Goal: Submit feedback/report problem: Leave review/rating

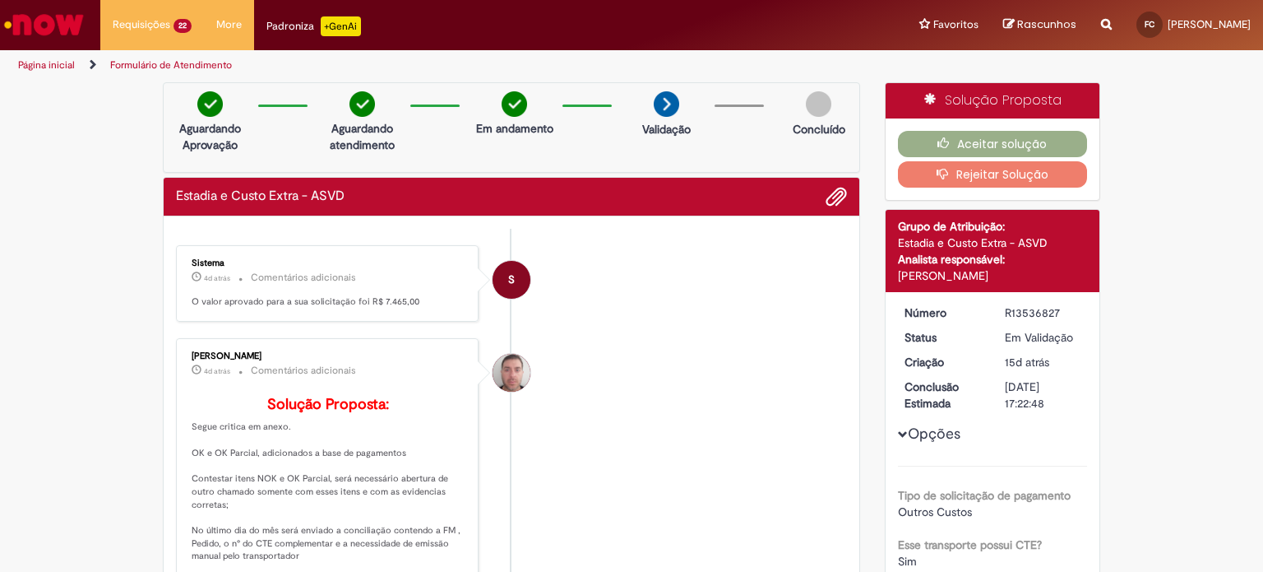
scroll to position [87, 0]
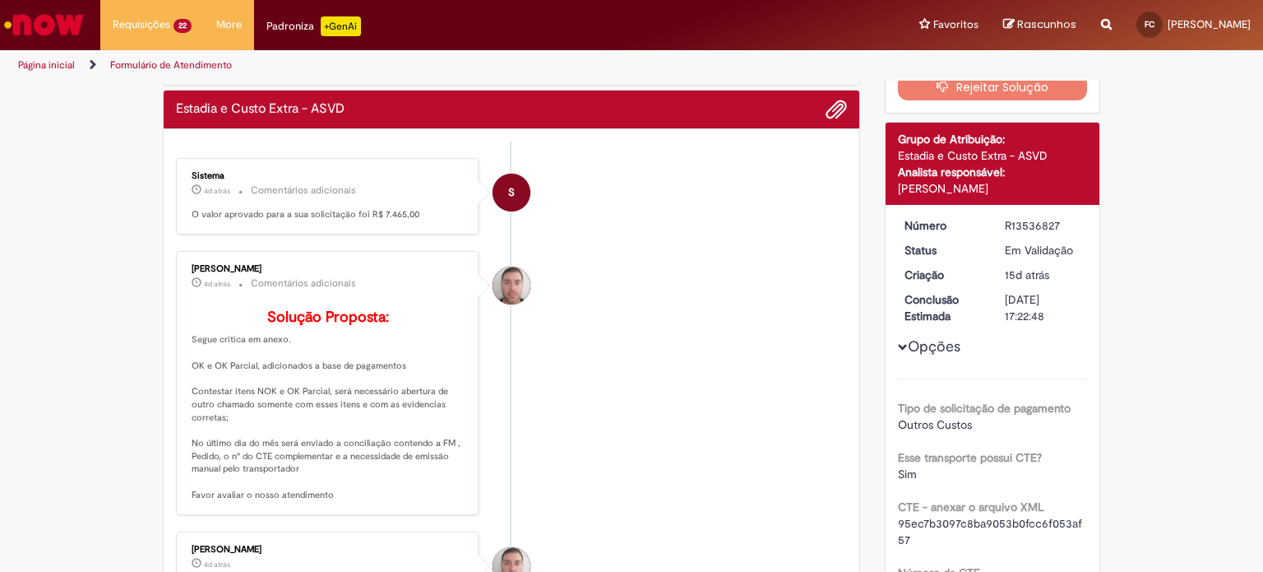
click at [61, 32] on img "Ir para a Homepage" at bounding box center [44, 24] width 85 height 33
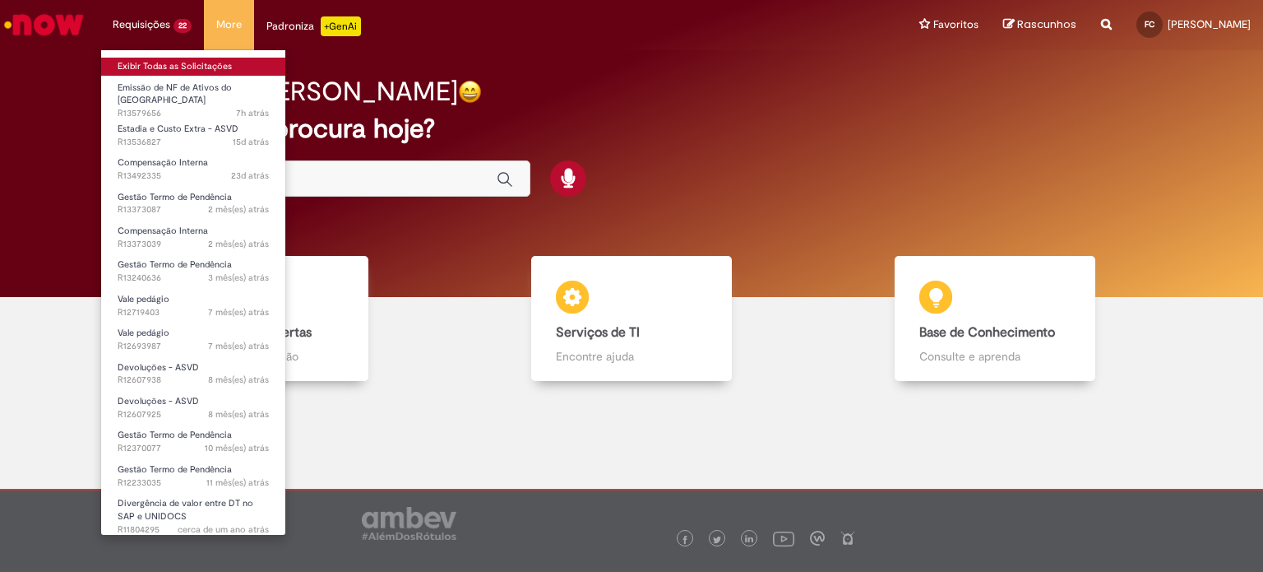
click at [157, 62] on link "Exibir Todas as Solicitações" at bounding box center [193, 67] width 184 height 18
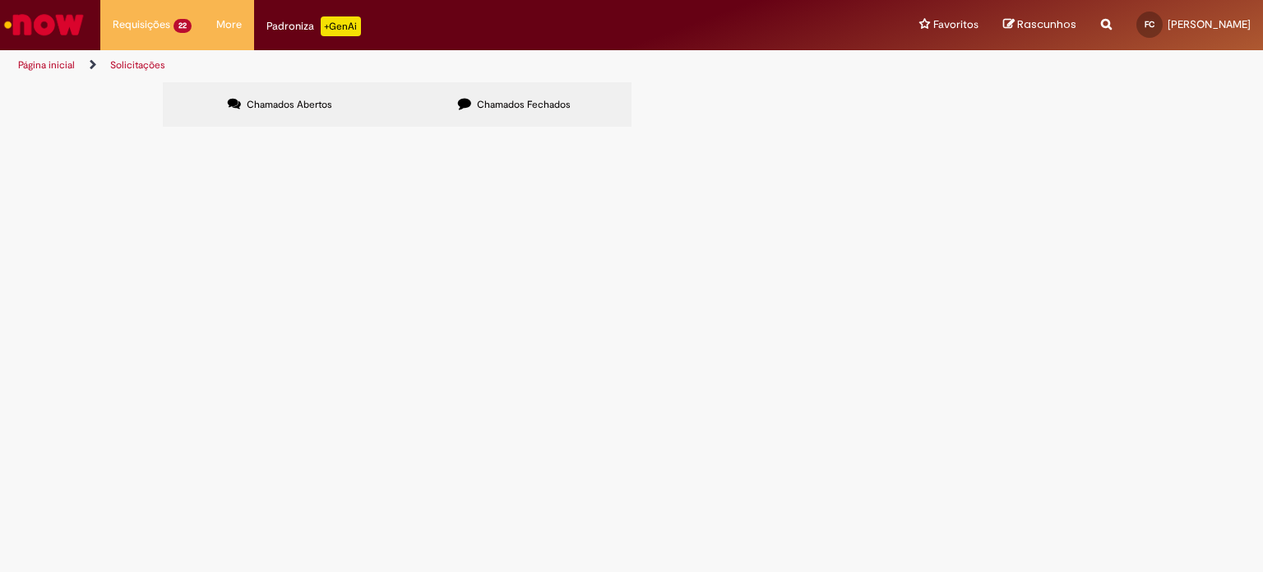
click at [473, 90] on label "Chamados Fechados" at bounding box center [514, 104] width 234 height 44
click at [0, 0] on span "DT: 6101972892 - CTE 2711" at bounding box center [0, 0] width 0 height 0
click at [0, 0] on span "Comprovar Entrega AS" at bounding box center [0, 0] width 0 height 0
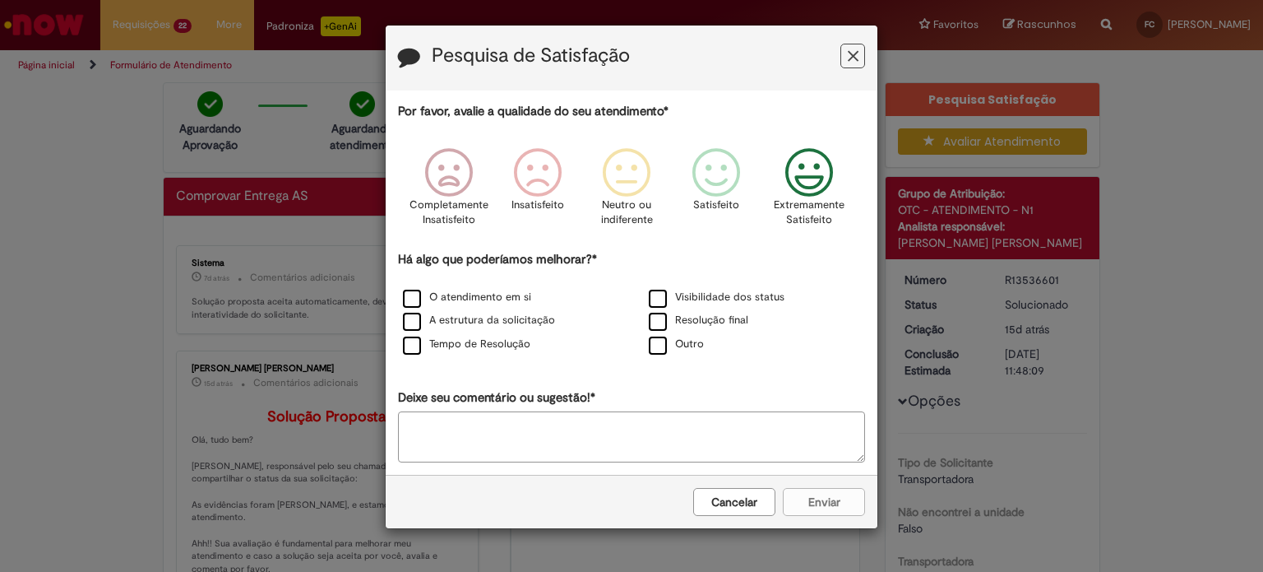
click at [789, 176] on icon "Feedback" at bounding box center [810, 172] width 62 height 49
click at [633, 184] on icon "Feedback" at bounding box center [632, 172] width 62 height 49
click at [654, 341] on label "Outro" at bounding box center [676, 344] width 55 height 16
click at [653, 158] on icon "Feedback" at bounding box center [632, 172] width 62 height 49
click at [493, 437] on textarea "Deixe seu comentário ou sugestão!*" at bounding box center [631, 436] width 467 height 51
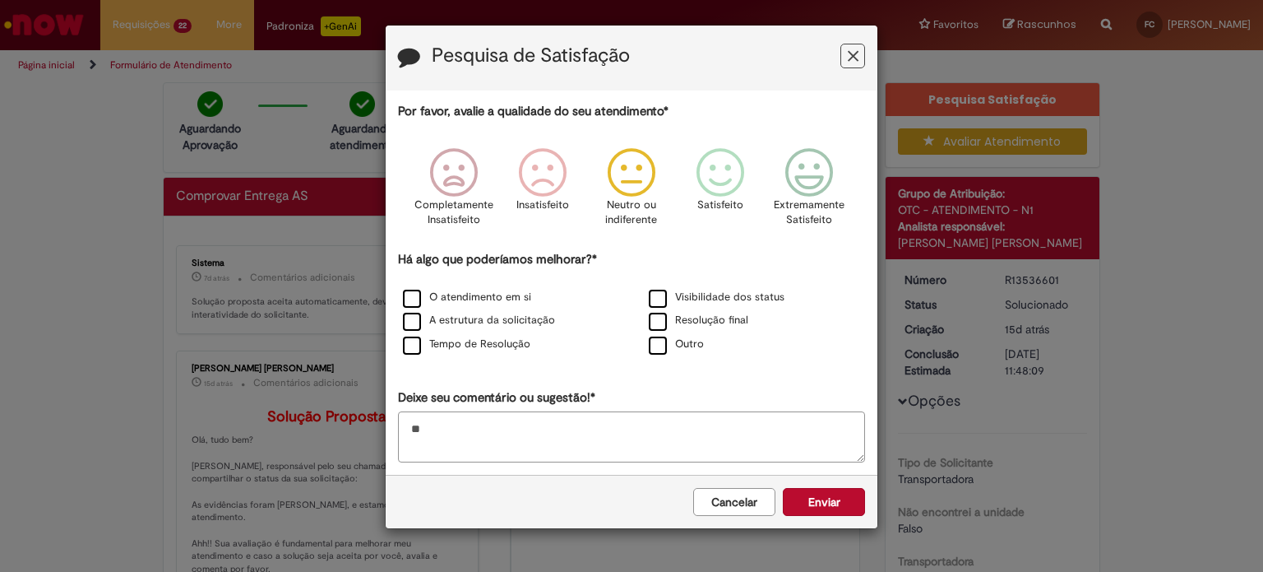
type textarea "*"
type textarea "***"
click at [834, 503] on button "Enviar" at bounding box center [824, 502] width 82 height 28
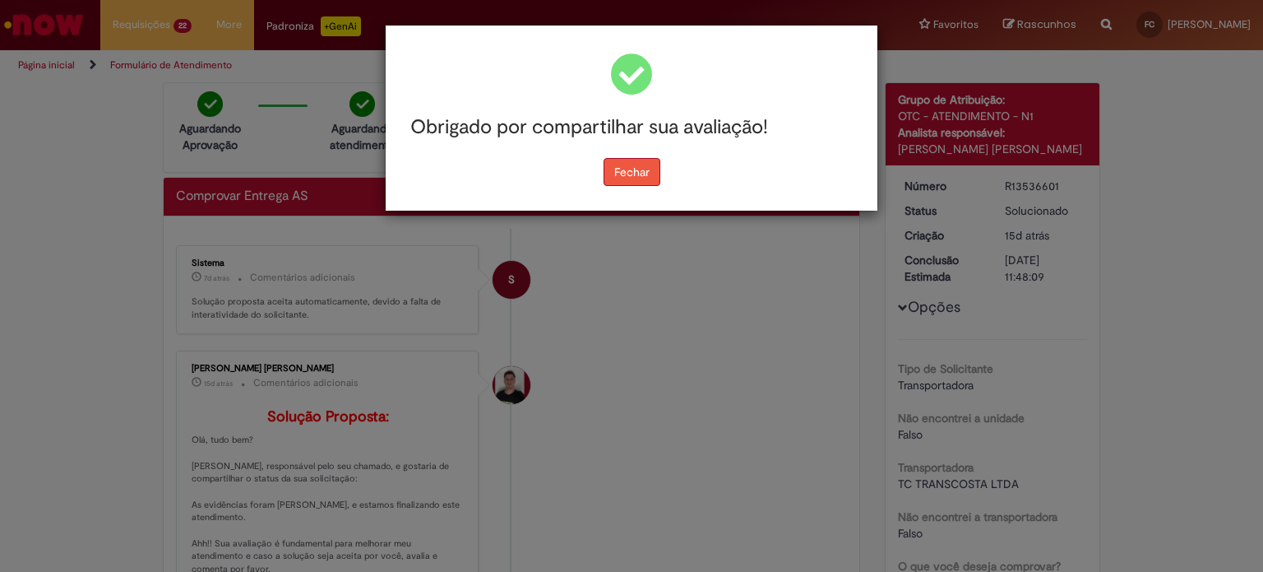
click at [631, 173] on button "Fechar" at bounding box center [632, 172] width 57 height 28
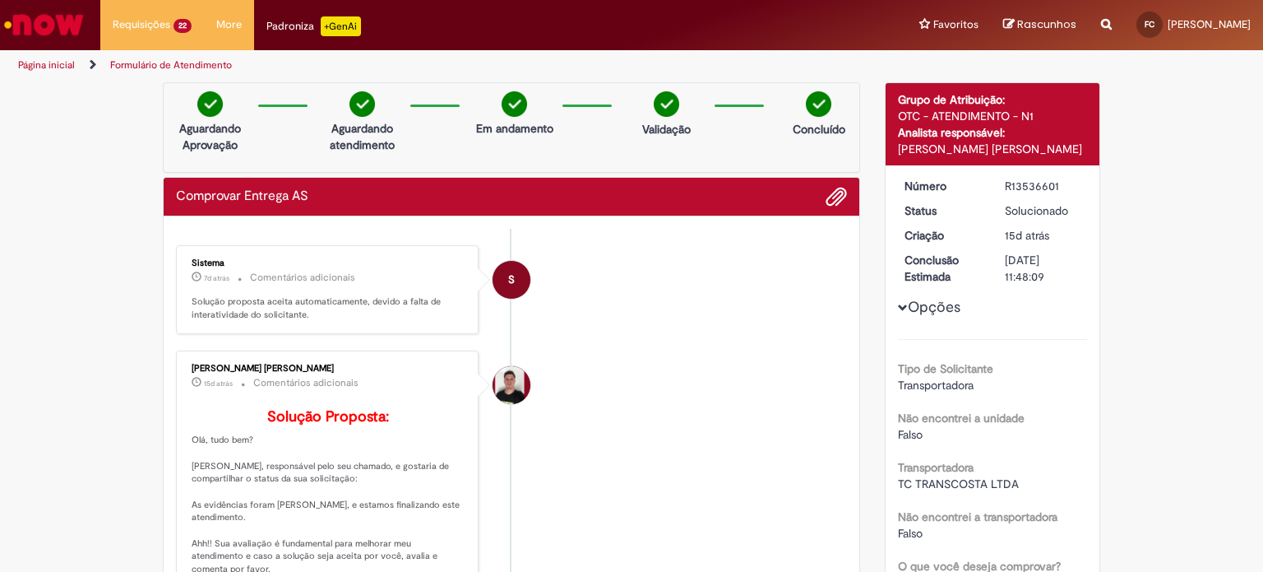
click at [604, 305] on li "S Sistema 7d atrás 7 [PERSON_NAME] atrás Comentários adicionais Solução propost…" at bounding box center [511, 290] width 671 height 90
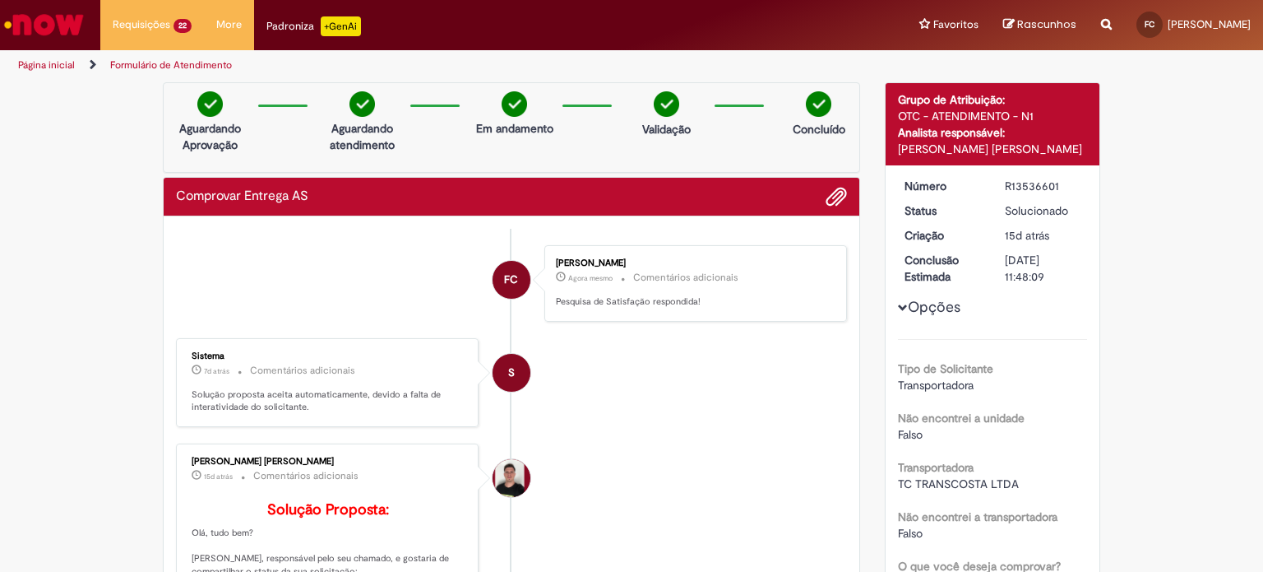
drag, startPoint x: 1000, startPoint y: 188, endPoint x: 1052, endPoint y: 179, distance: 52.6
click at [1052, 179] on div "R13536601" at bounding box center [1043, 186] width 76 height 16
copy div "R13536601"
